Goal: Transaction & Acquisition: Book appointment/travel/reservation

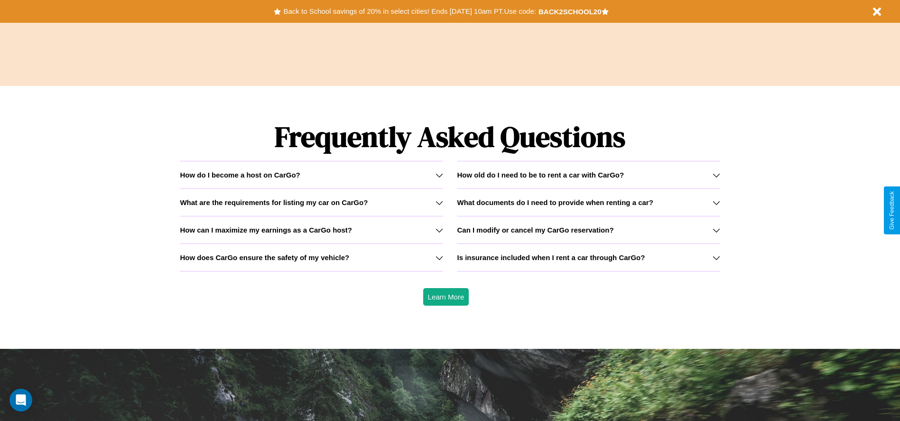
scroll to position [1362, 0]
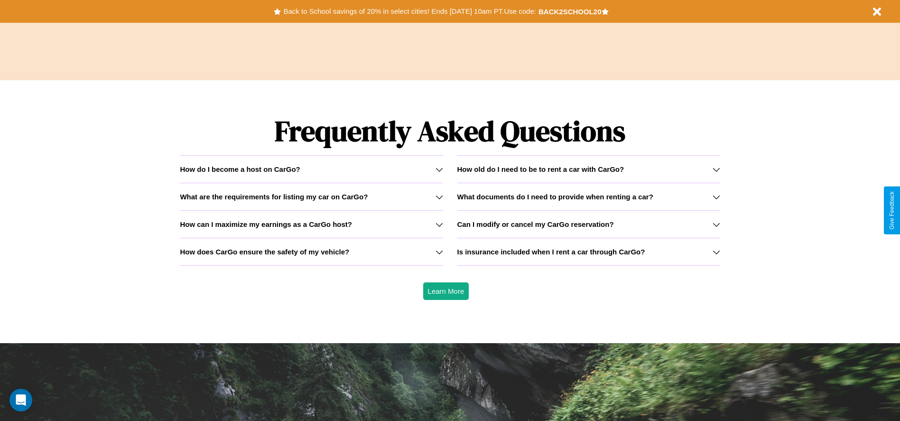
click at [589, 252] on h3 "Is insurance included when I rent a car through CarGo?" at bounding box center [552, 252] width 188 height 8
click at [311, 169] on div "How do I become a host on CarGo?" at bounding box center [311, 169] width 263 height 8
click at [439, 224] on icon at bounding box center [440, 225] width 8 height 8
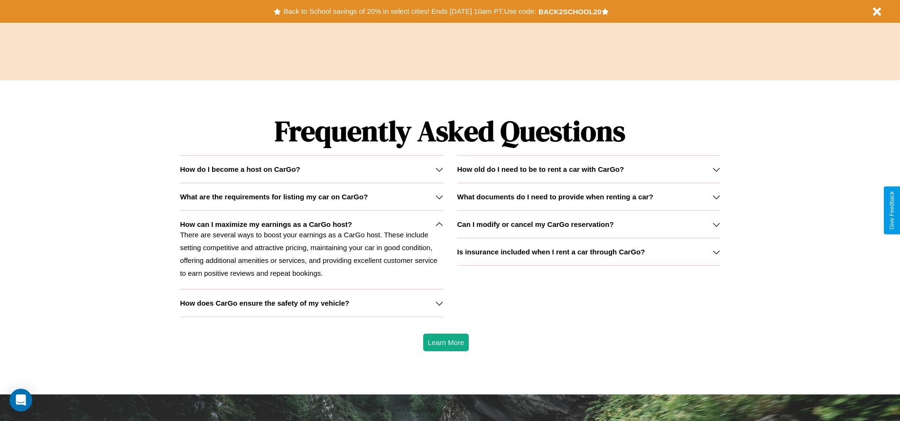
click at [439, 197] on icon at bounding box center [440, 197] width 8 height 8
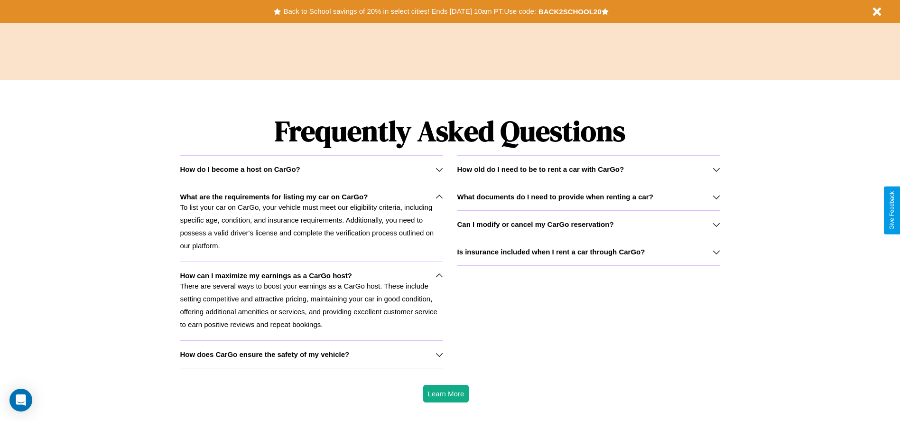
click at [439, 354] on icon at bounding box center [440, 355] width 8 height 8
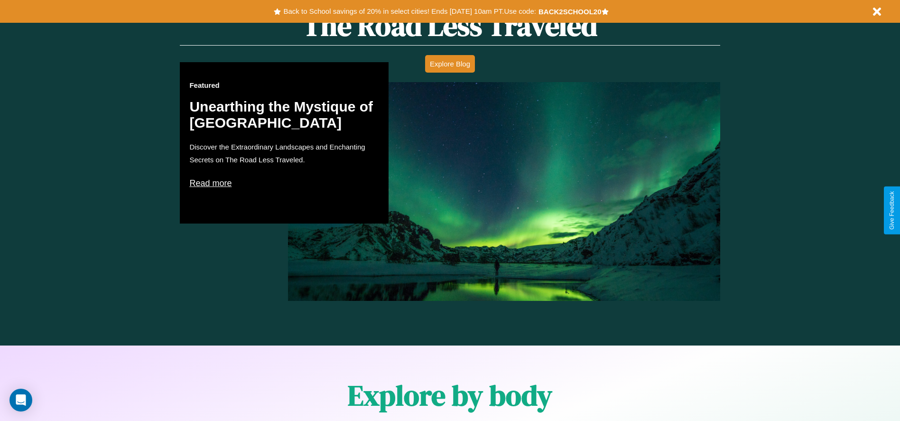
scroll to position [0, 0]
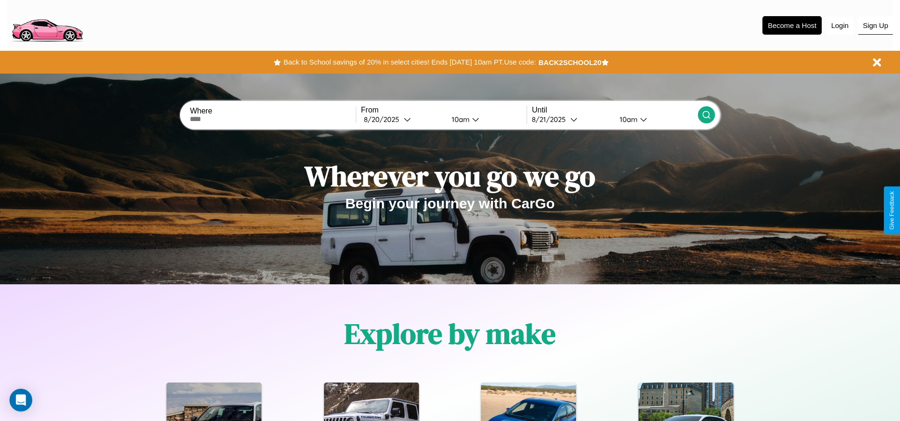
click at [876, 25] on button "Sign Up" at bounding box center [876, 26] width 35 height 18
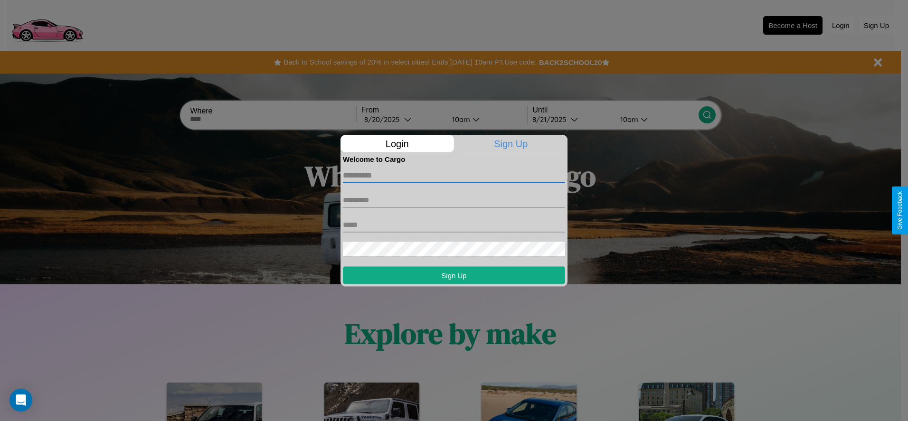
click at [454, 175] on input "text" at bounding box center [454, 175] width 222 height 15
type input "*****"
click at [454, 200] on input "text" at bounding box center [454, 199] width 222 height 15
type input "*****"
click at [454, 225] on input "text" at bounding box center [454, 224] width 222 height 15
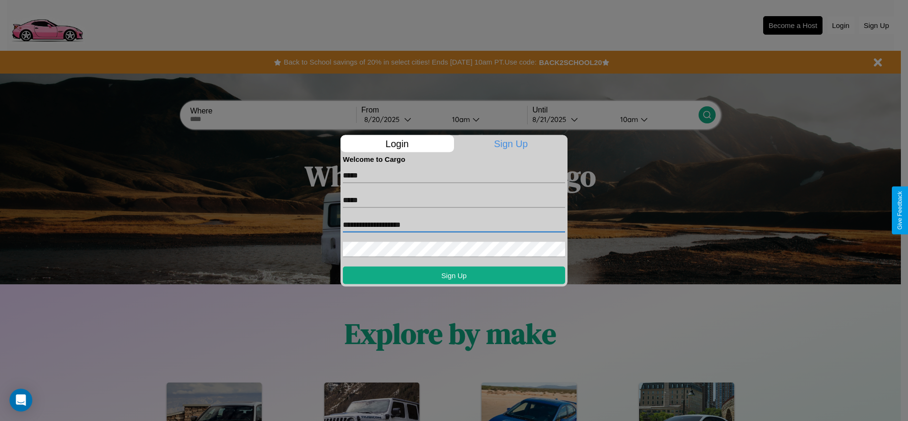
type input "**********"
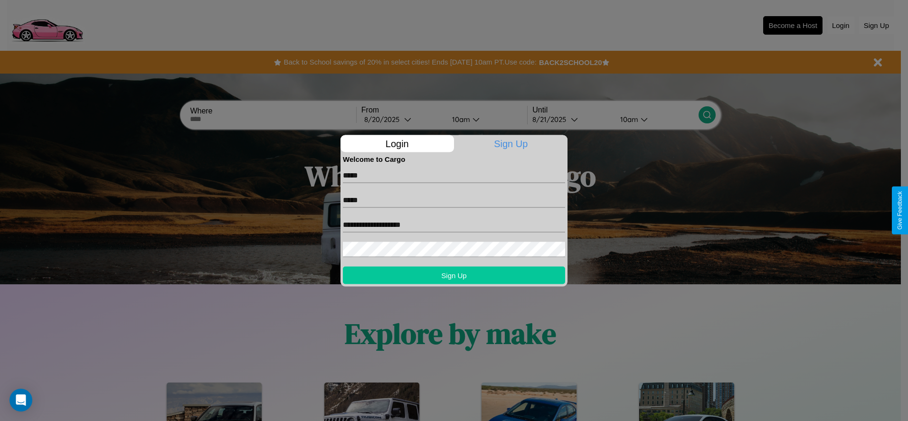
click at [454, 275] on button "Sign Up" at bounding box center [454, 275] width 222 height 18
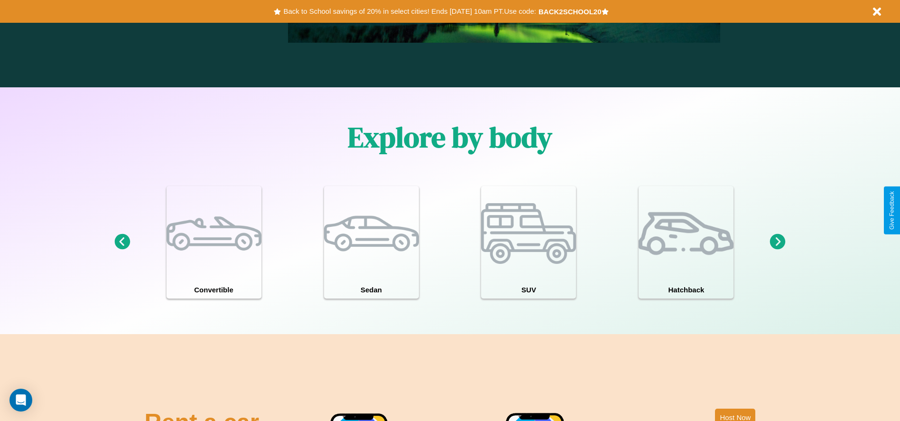
scroll to position [828, 0]
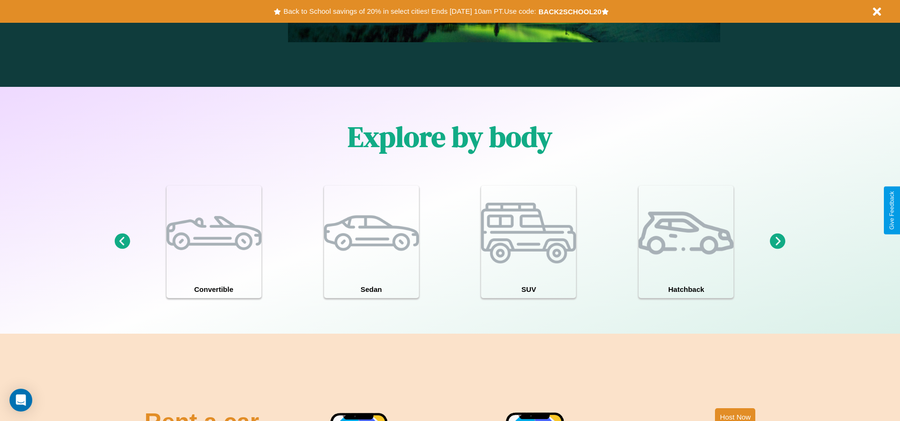
click at [122, 242] on icon at bounding box center [122, 242] width 16 height 16
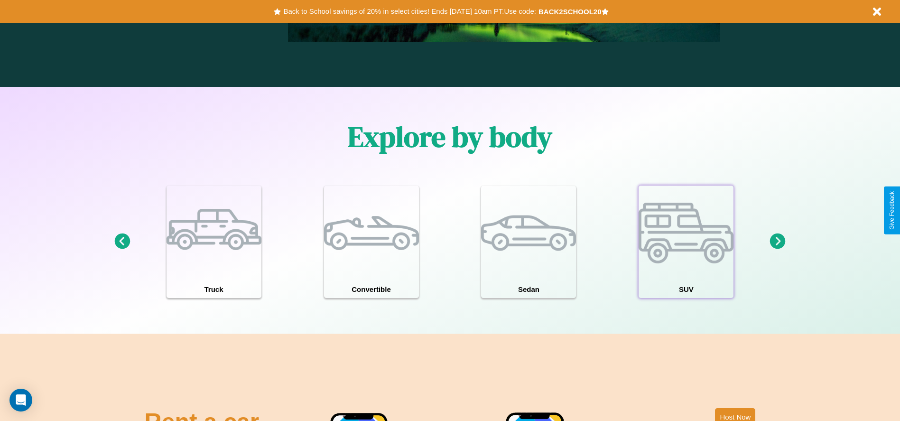
click at [686, 242] on div at bounding box center [686, 233] width 95 height 95
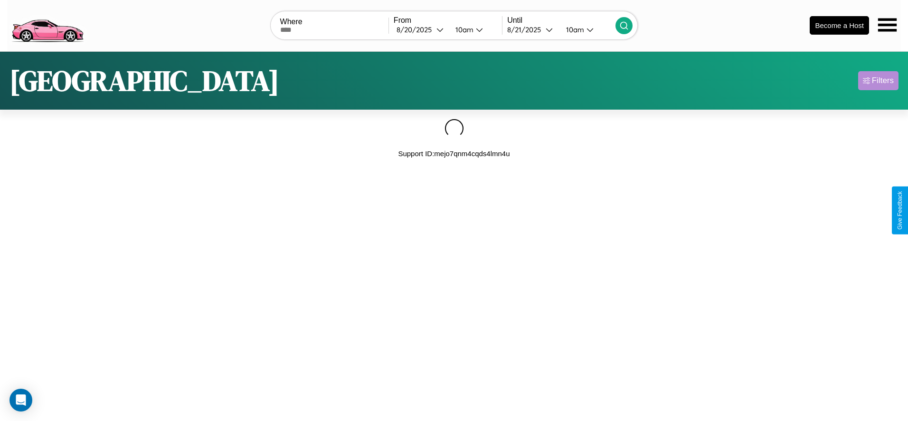
click at [878, 80] on div "Filters" at bounding box center [883, 80] width 22 height 9
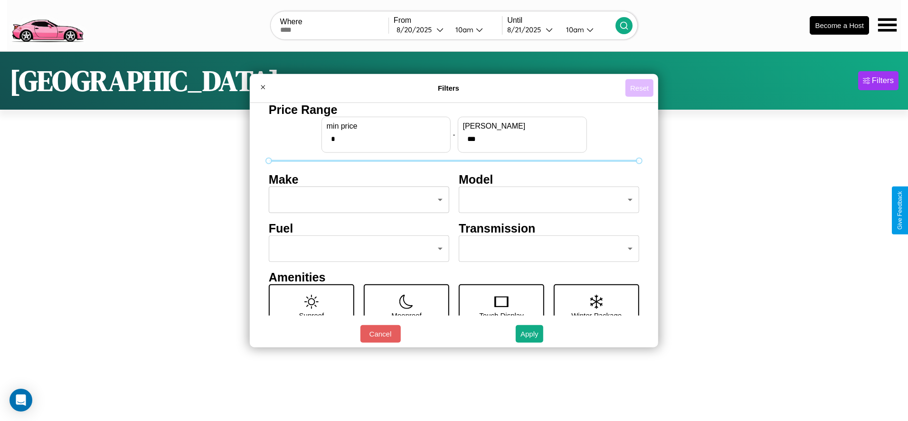
click at [639, 88] on button "Reset" at bounding box center [639, 88] width 28 height 18
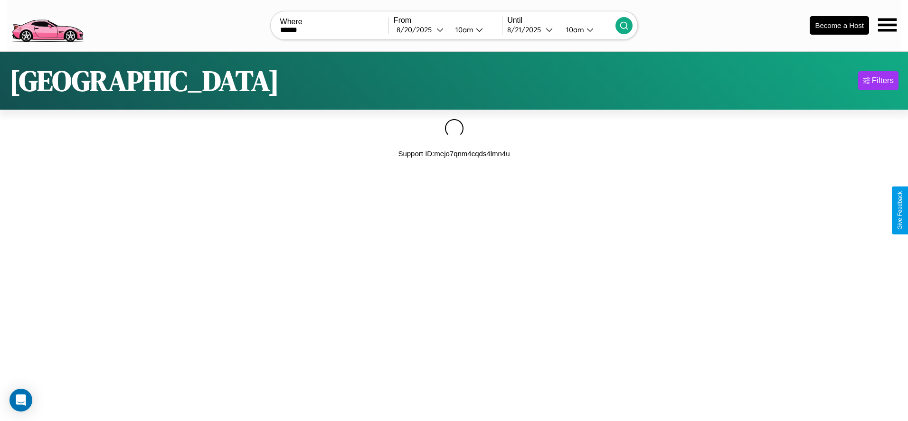
type input "******"
click at [624, 25] on icon at bounding box center [623, 25] width 9 height 9
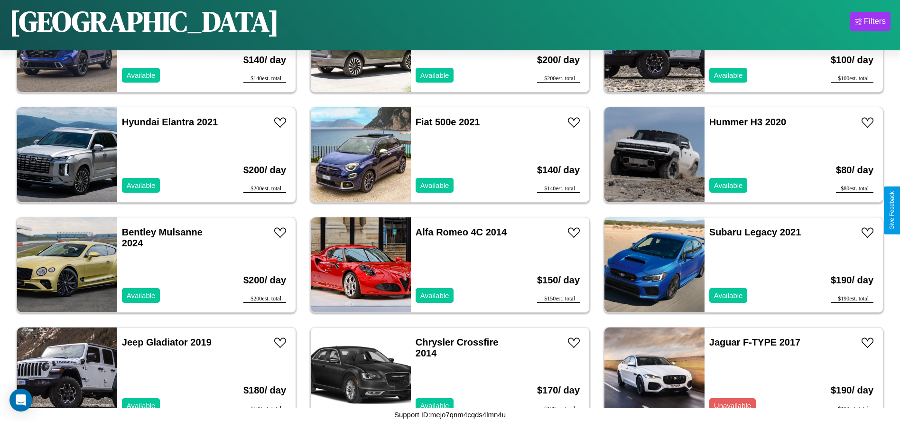
scroll to position [3630, 0]
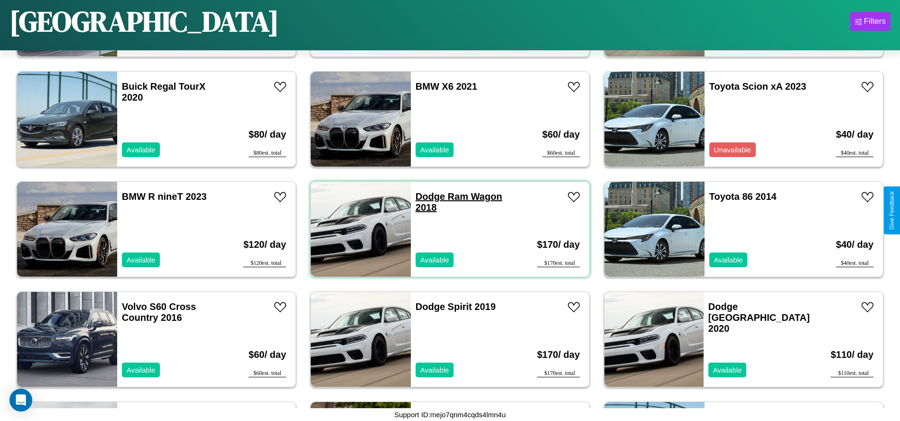
click at [427, 197] on link "Dodge Ram Wagon 2018" at bounding box center [459, 201] width 87 height 21
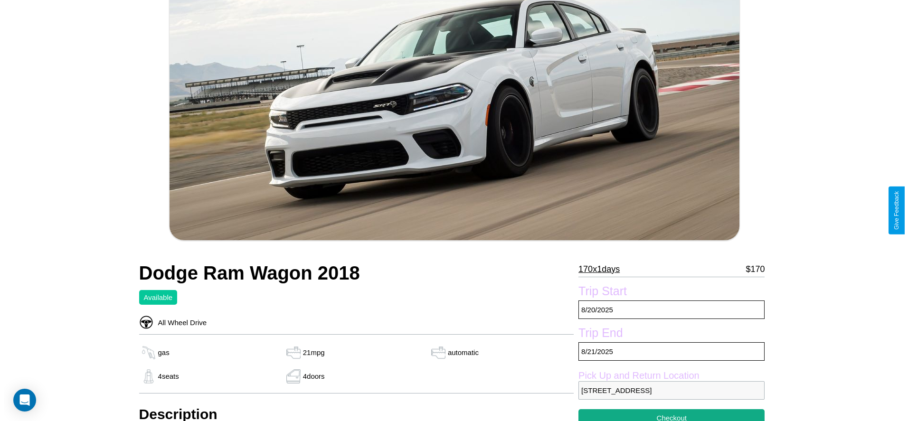
scroll to position [195, 0]
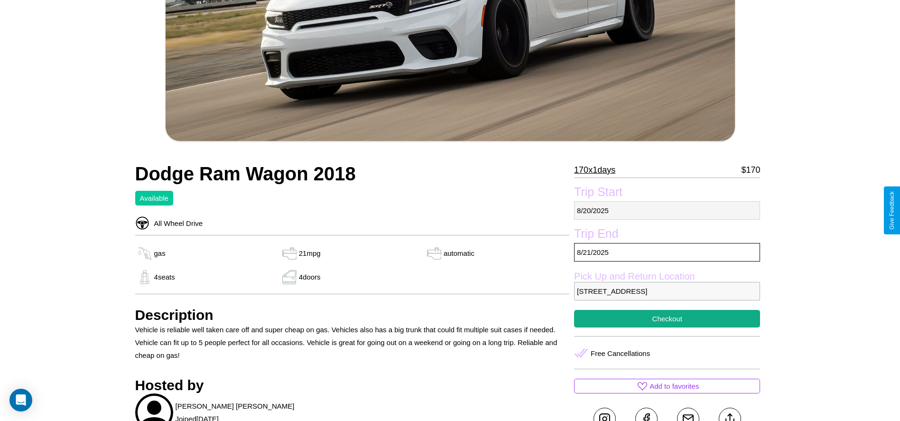
click at [667, 210] on p "8 / 20 / 2025" at bounding box center [667, 210] width 186 height 19
select select "*"
select select "****"
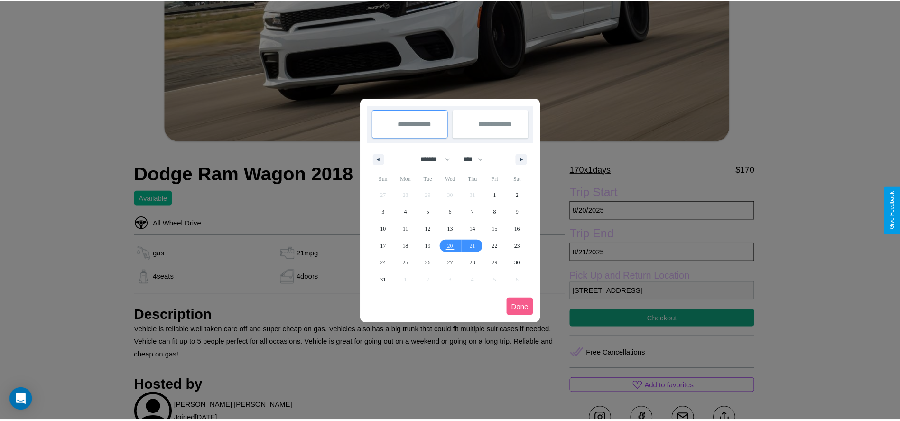
scroll to position [0, 0]
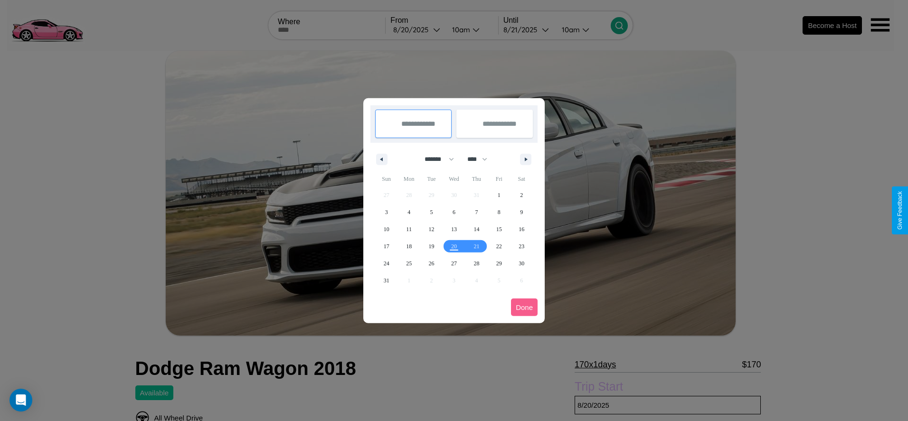
click at [417, 29] on div at bounding box center [454, 210] width 908 height 421
